Goal: Task Accomplishment & Management: Manage account settings

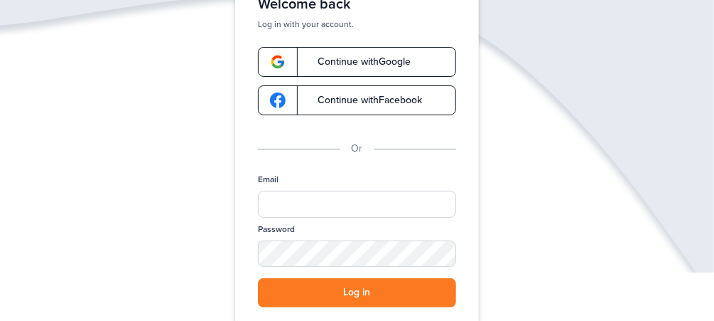
scroll to position [114, 0]
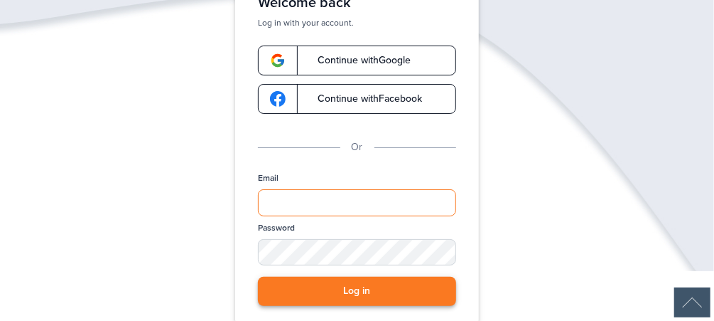
type input "**********"
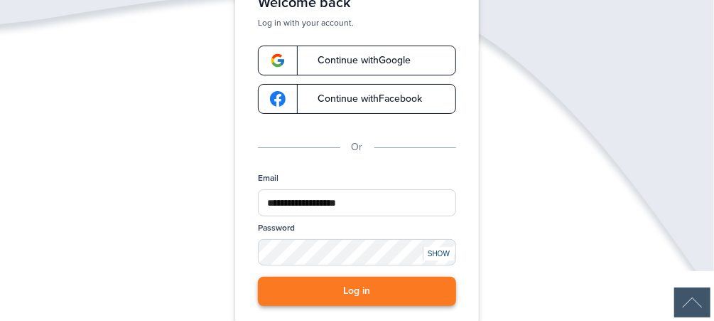
click at [370, 290] on button "Log in" at bounding box center [357, 291] width 198 height 29
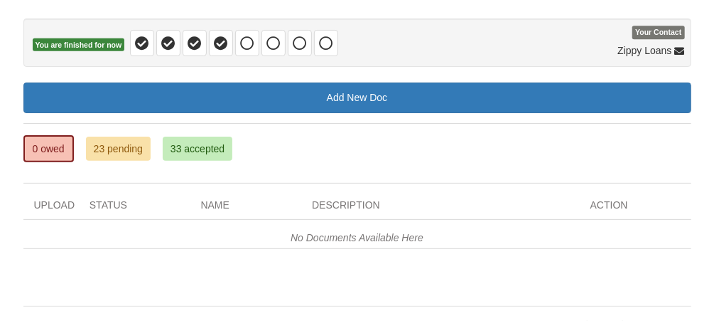
scroll to position [164, 0]
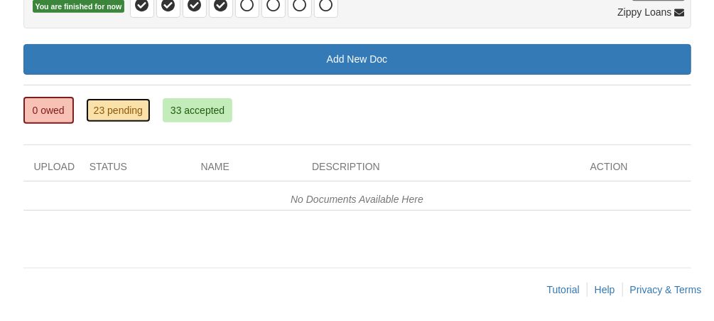
click at [119, 105] on link "23 pending" at bounding box center [118, 110] width 65 height 24
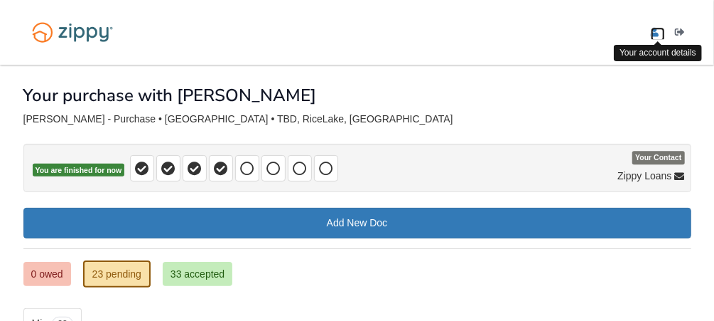
click at [653, 31] on icon "edit profile" at bounding box center [655, 33] width 9 height 10
